Goal: Ask a question

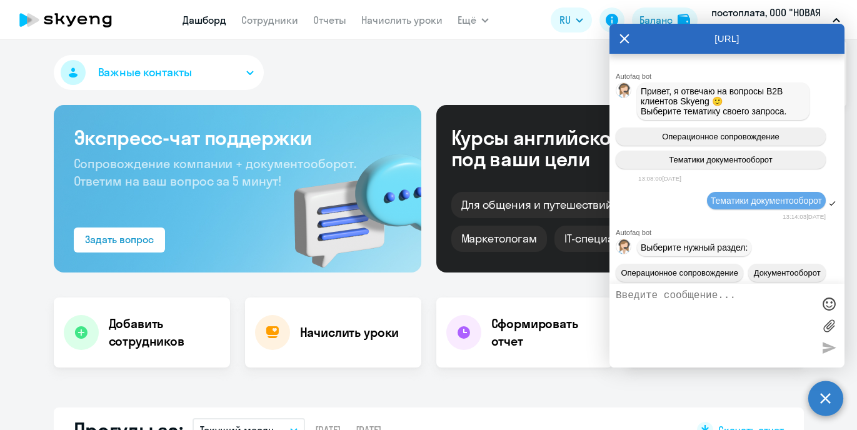
select select "30"
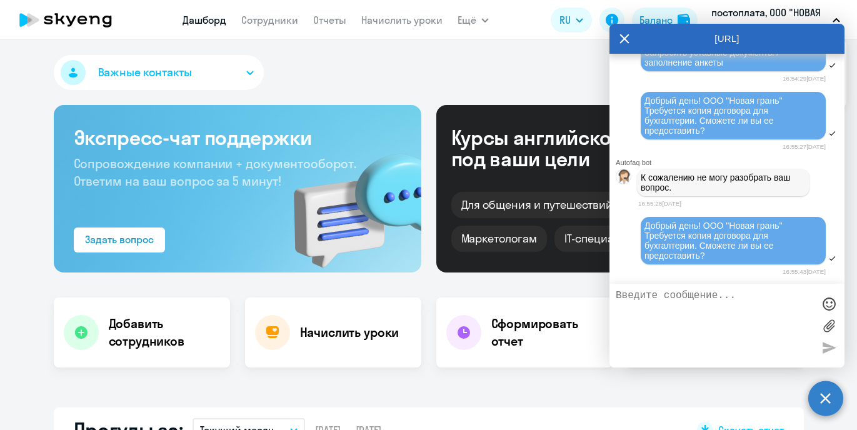
click at [678, 299] on textarea at bounding box center [715, 325] width 198 height 71
click at [683, 235] on span "Добрый день! ООО "Новая грань" Требуется копия договора для бухгалтерии. Сможет…" at bounding box center [714, 241] width 140 height 40
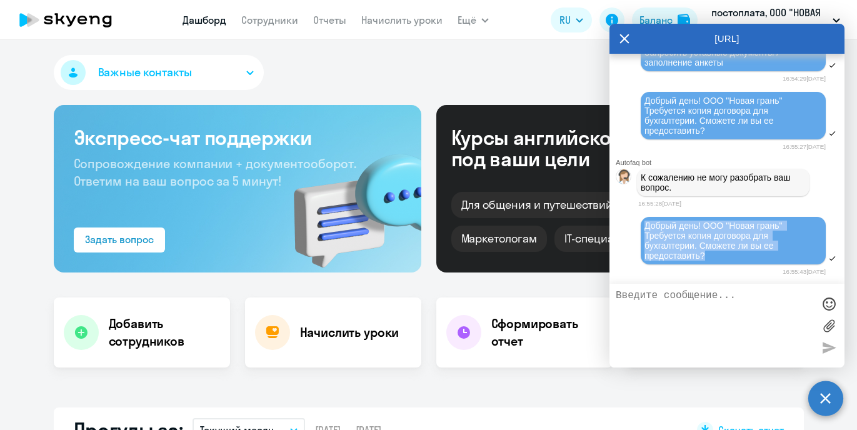
drag, startPoint x: 712, startPoint y: 255, endPoint x: 646, endPoint y: 221, distance: 74.7
click at [645, 221] on div "Добрый день! ООО "Новая грань" Требуется копия договора для бухгалтерии. Сможет…" at bounding box center [733, 241] width 178 height 40
copy span "Добрый день! ООО "Новая грань" Требуется копия договора для бухгалтерии. Сможет…"
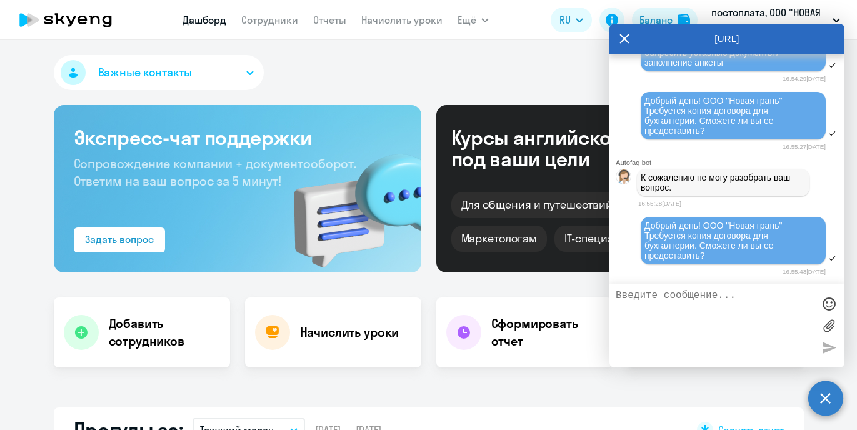
click at [623, 41] on icon at bounding box center [624, 39] width 10 height 30
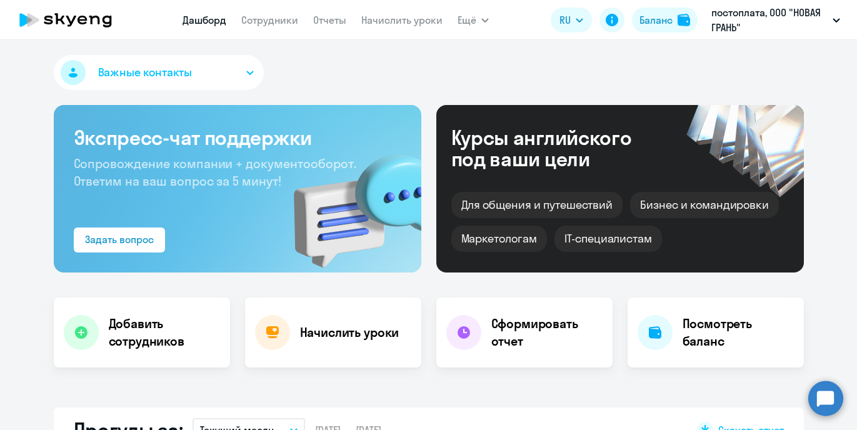
click at [830, 405] on circle at bounding box center [825, 398] width 35 height 35
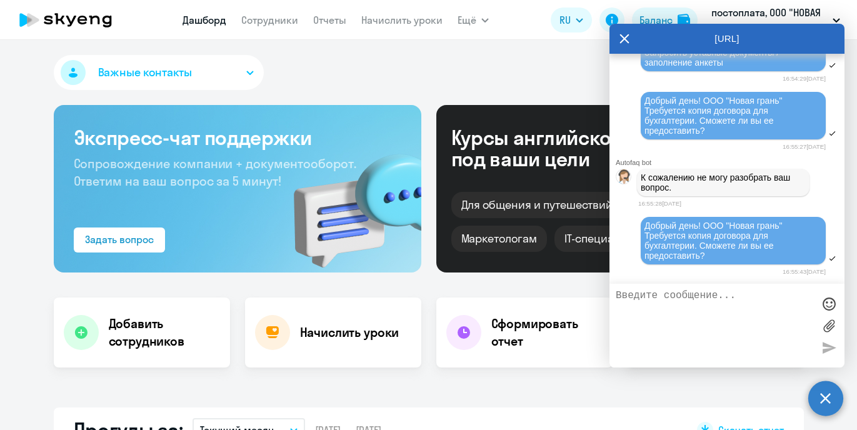
click at [758, 233] on span "Добрый день! ООО "Новая грань" Требуется копия договора для бухгалтерии. Сможет…" at bounding box center [714, 241] width 140 height 40
click at [670, 301] on textarea at bounding box center [715, 325] width 198 height 71
click at [659, 231] on span "Добрый день! ООО "Новая грань" Требуется копия договора для бухгалтерии. Сможет…" at bounding box center [714, 241] width 140 height 40
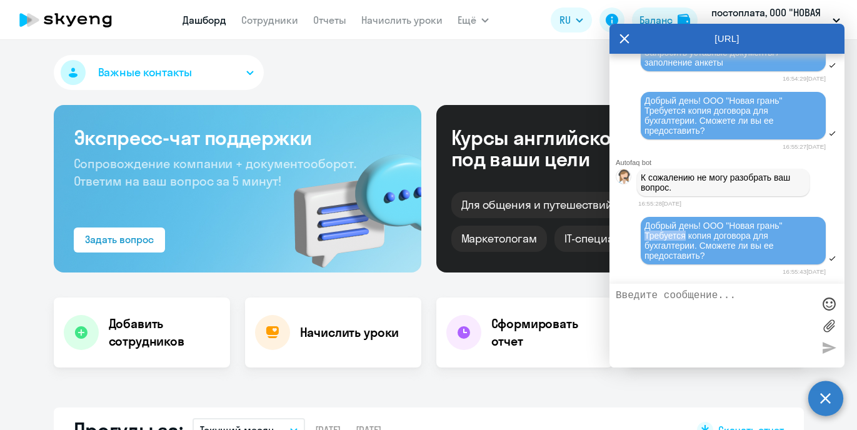
click at [229, 73] on button "Важные контакты" at bounding box center [159, 72] width 210 height 35
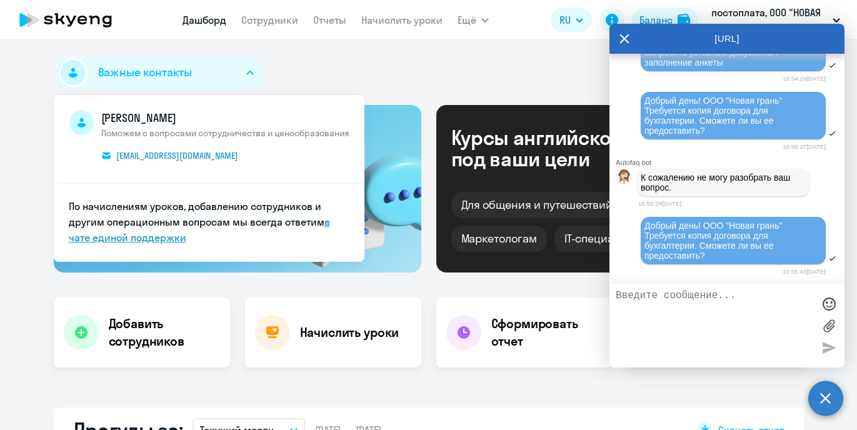
click at [154, 233] on link "в чате единой поддержки" at bounding box center [199, 230] width 261 height 28
click at [712, 329] on textarea at bounding box center [715, 325] width 198 height 71
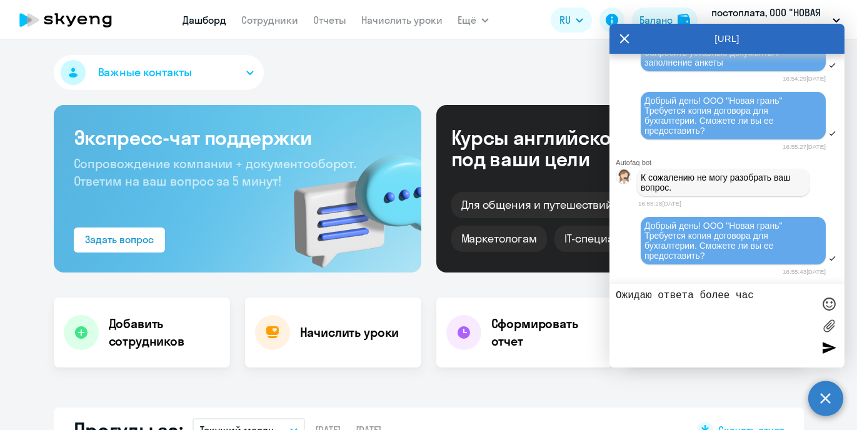
type textarea "Ожидаю ответа более часа"
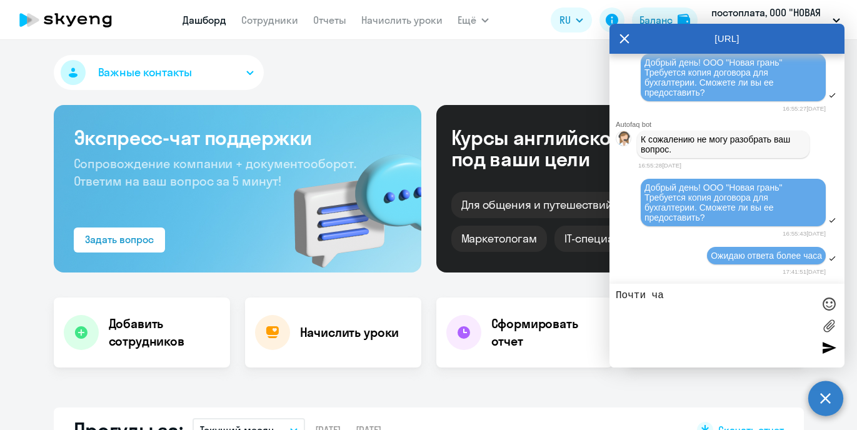
type textarea "Почти час"
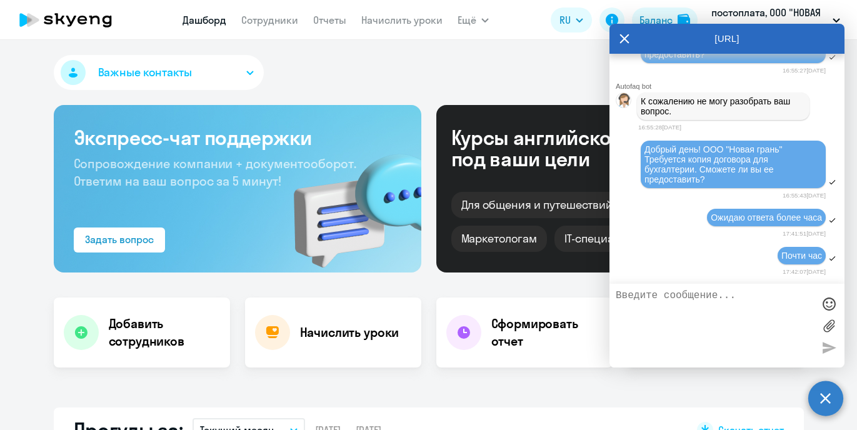
scroll to position [2419, 0]
